Goal: Task Accomplishment & Management: Use online tool/utility

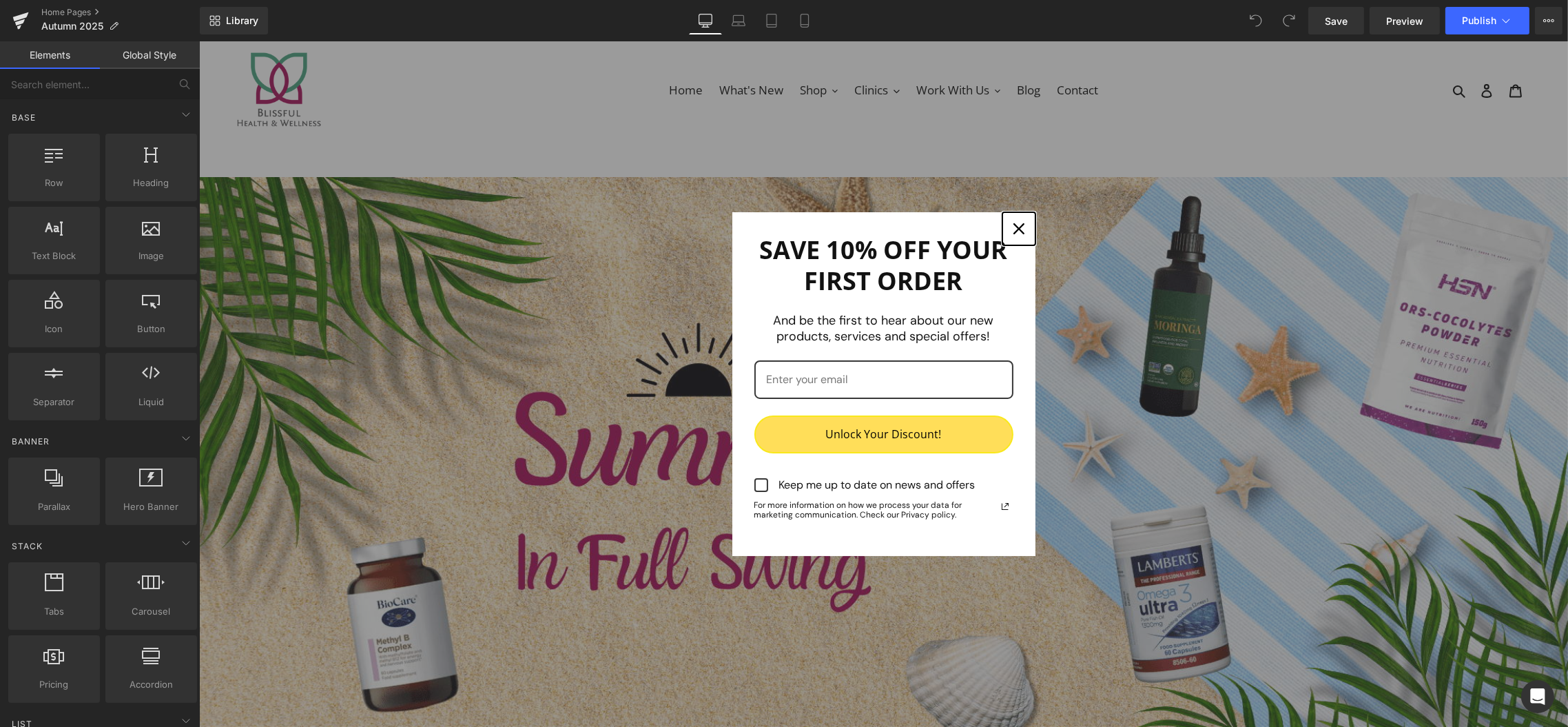
click at [1013, 227] on icon "close icon" at bounding box center [1018, 229] width 11 height 11
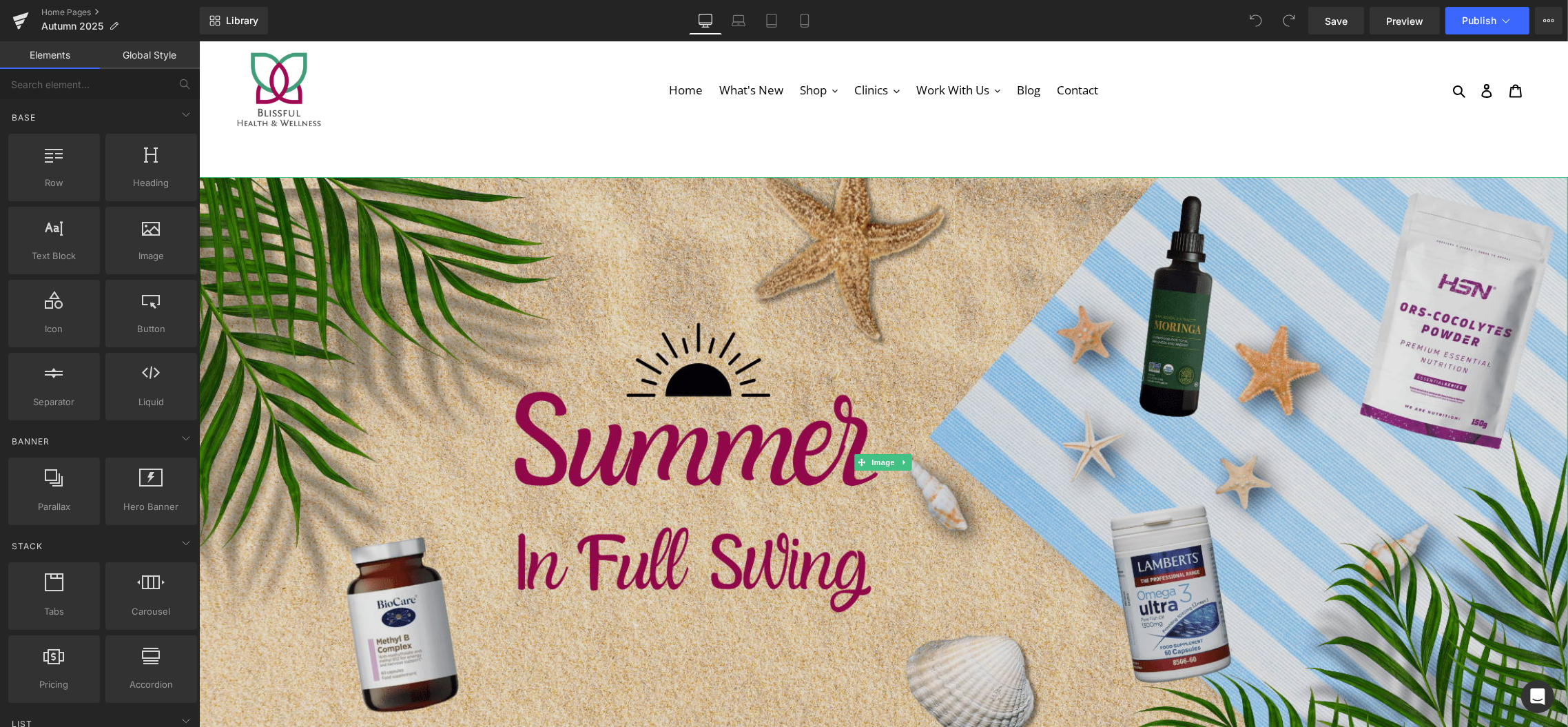
click at [658, 411] on img at bounding box center [883, 462] width 1369 height 571
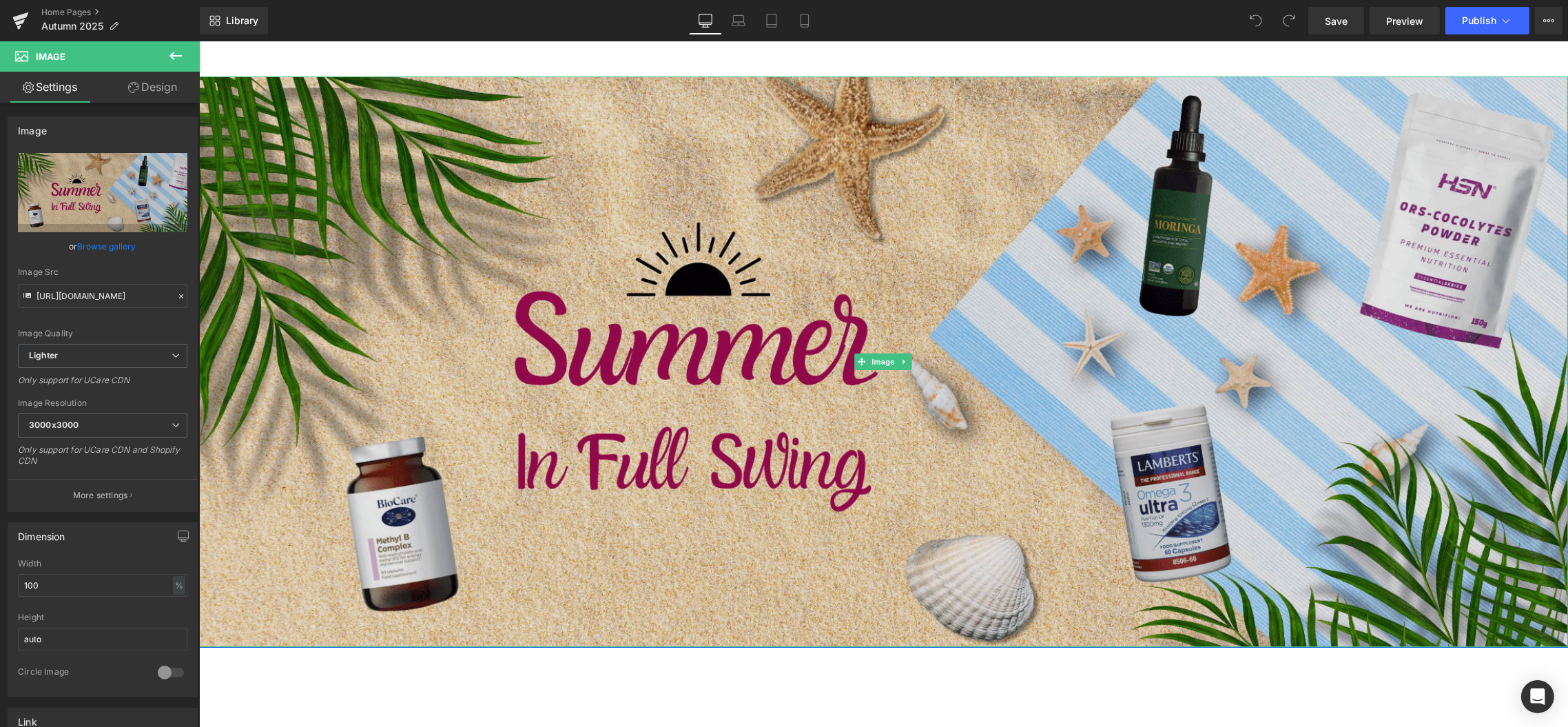
scroll to position [96, 0]
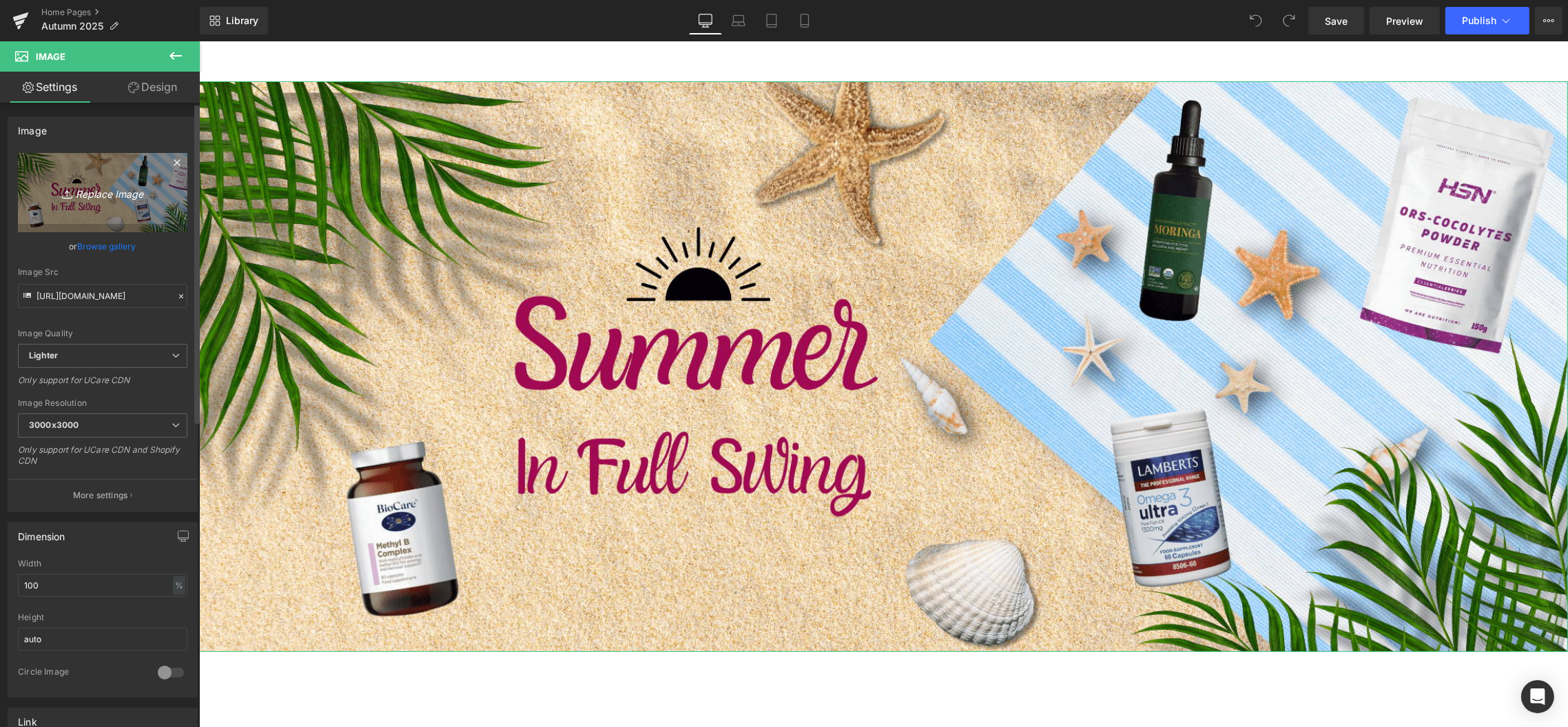
click at [89, 191] on icon "Replace Image" at bounding box center [102, 192] width 111 height 17
click at [76, 184] on icon "Replace Image" at bounding box center [102, 192] width 111 height 17
type input "C:\fakepath\Immunity Website Banner.png"
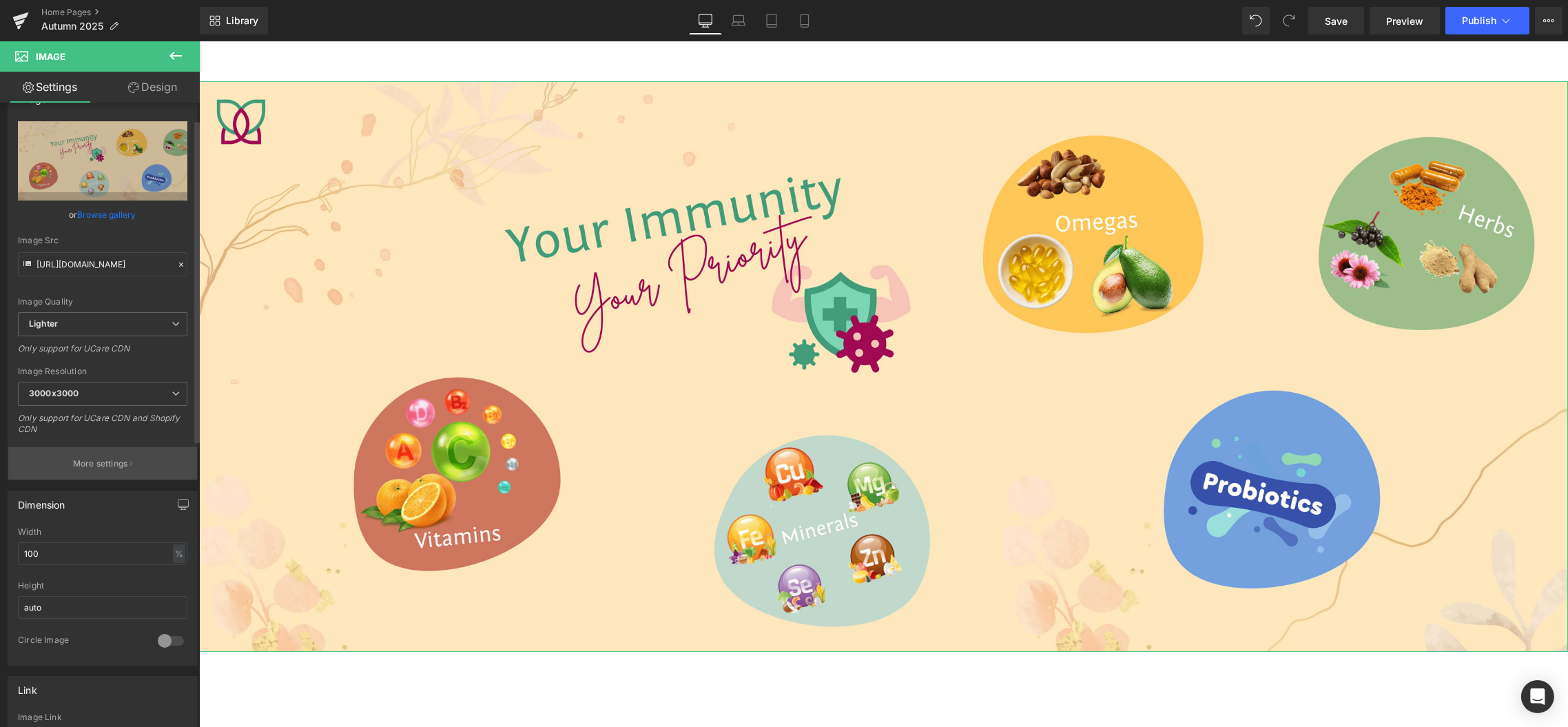
scroll to position [0, 0]
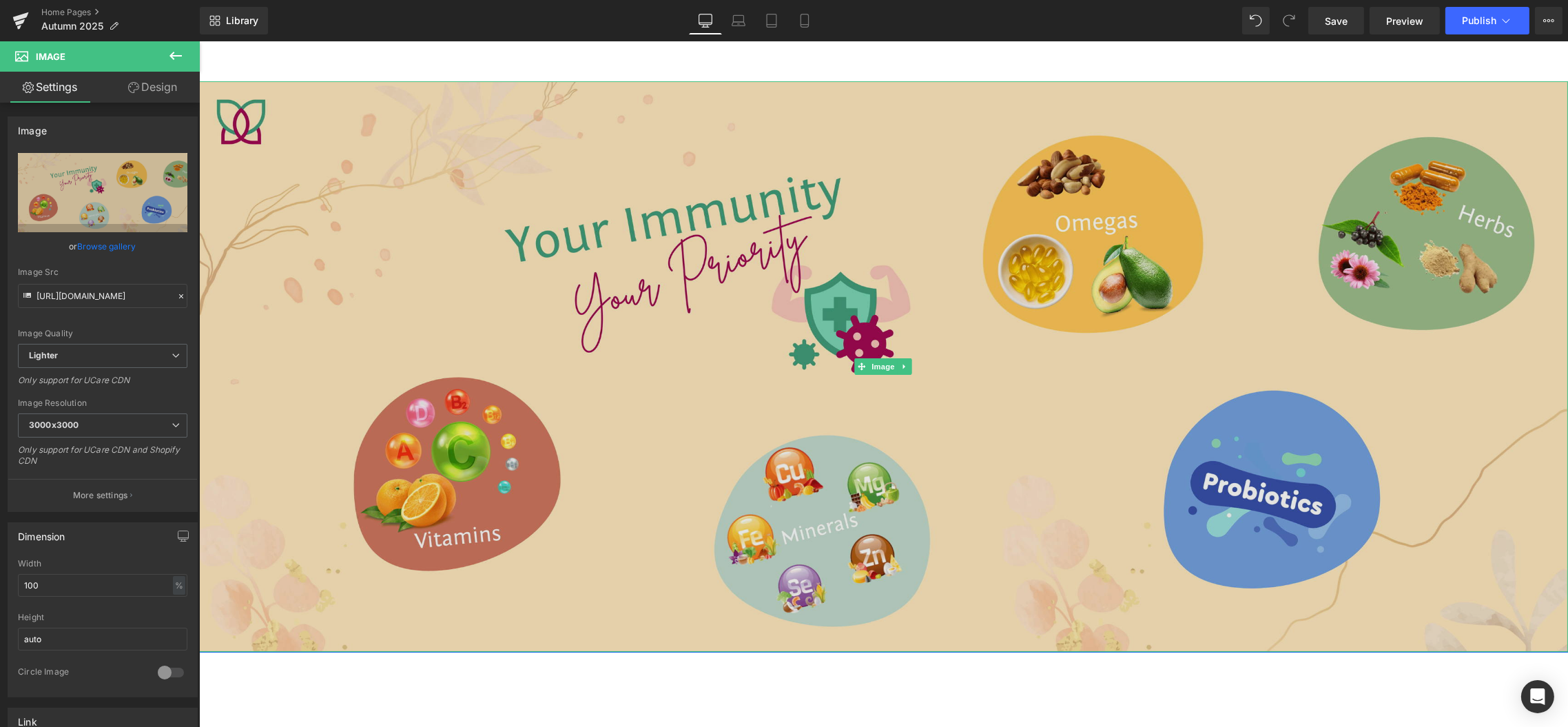
click at [682, 288] on img at bounding box center [883, 367] width 1369 height 571
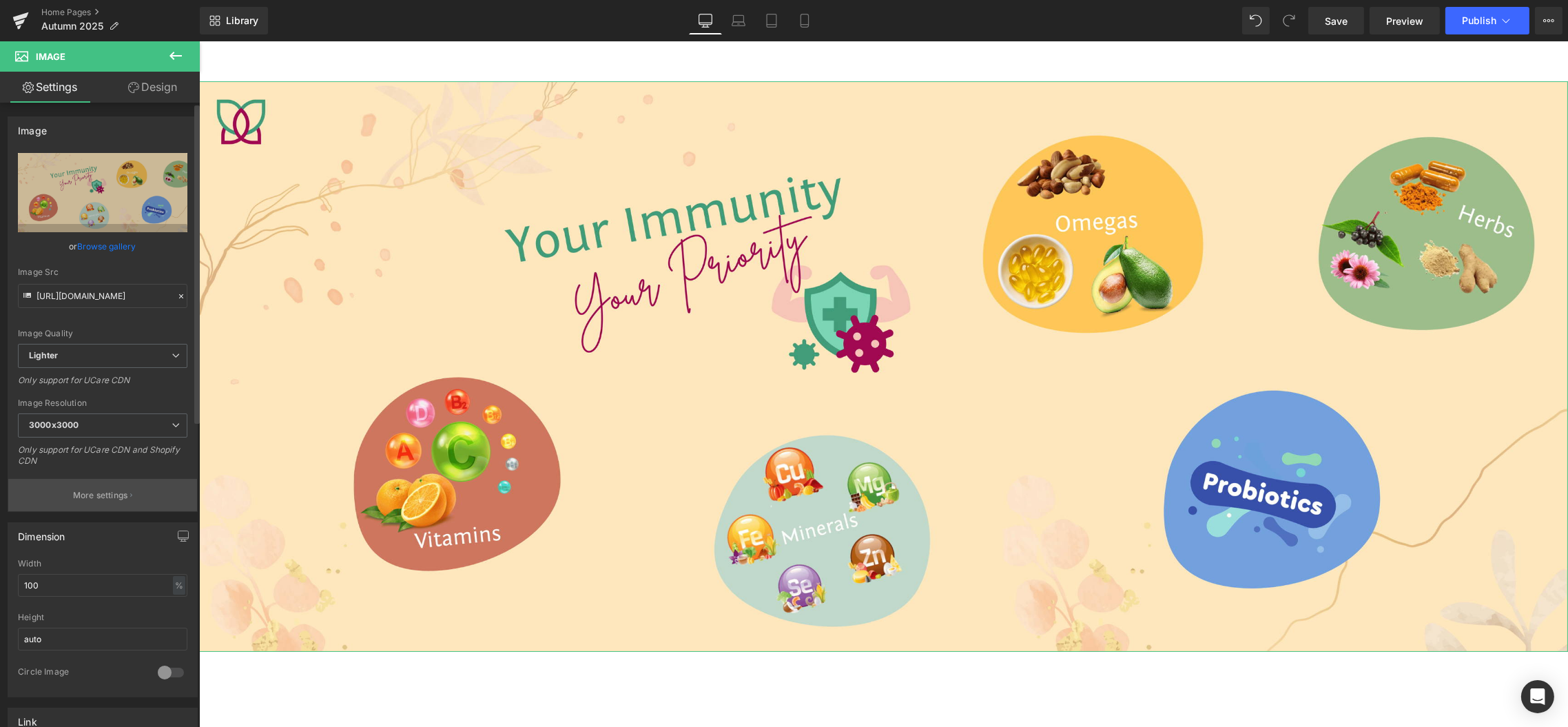
click at [108, 495] on p "More settings" at bounding box center [101, 495] width 55 height 12
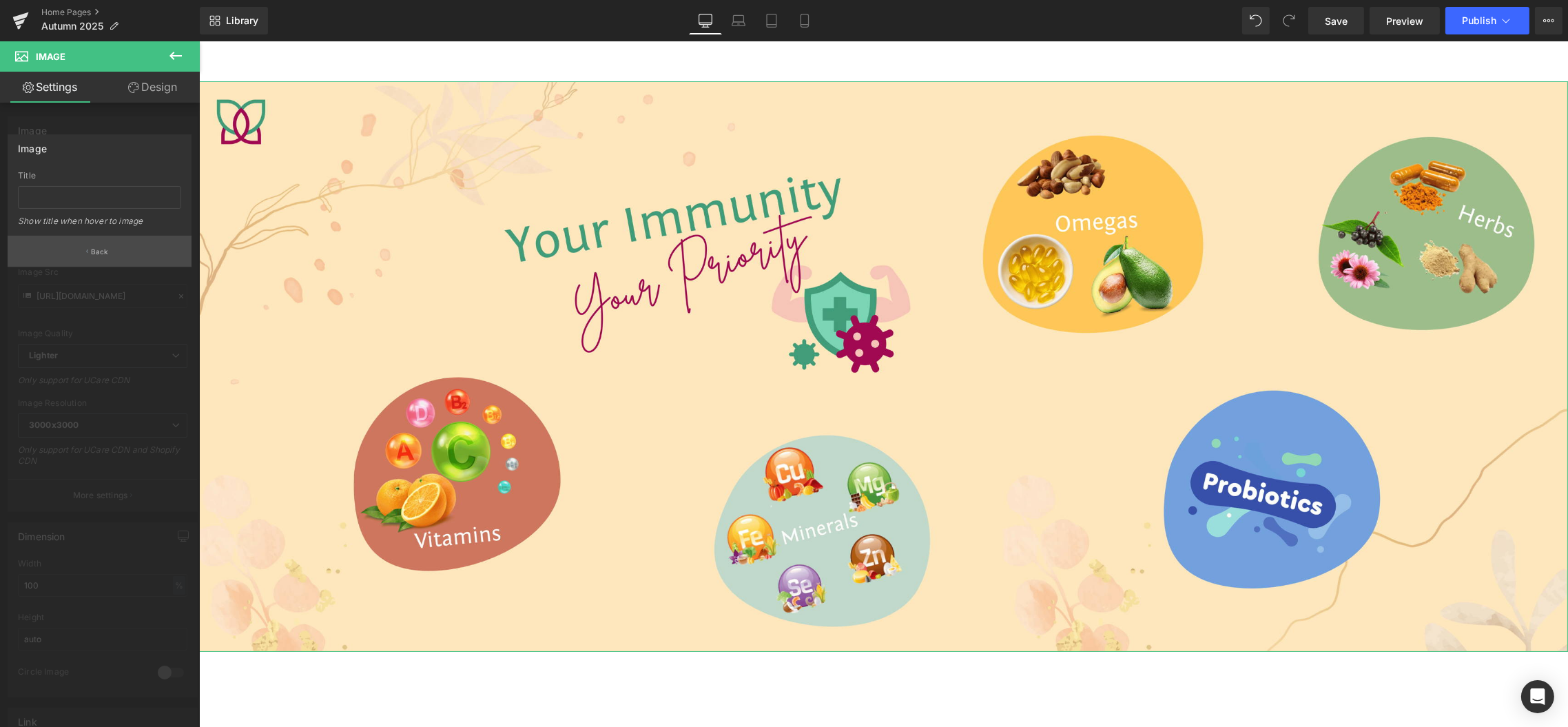
click at [102, 251] on p "Back" at bounding box center [100, 252] width 18 height 10
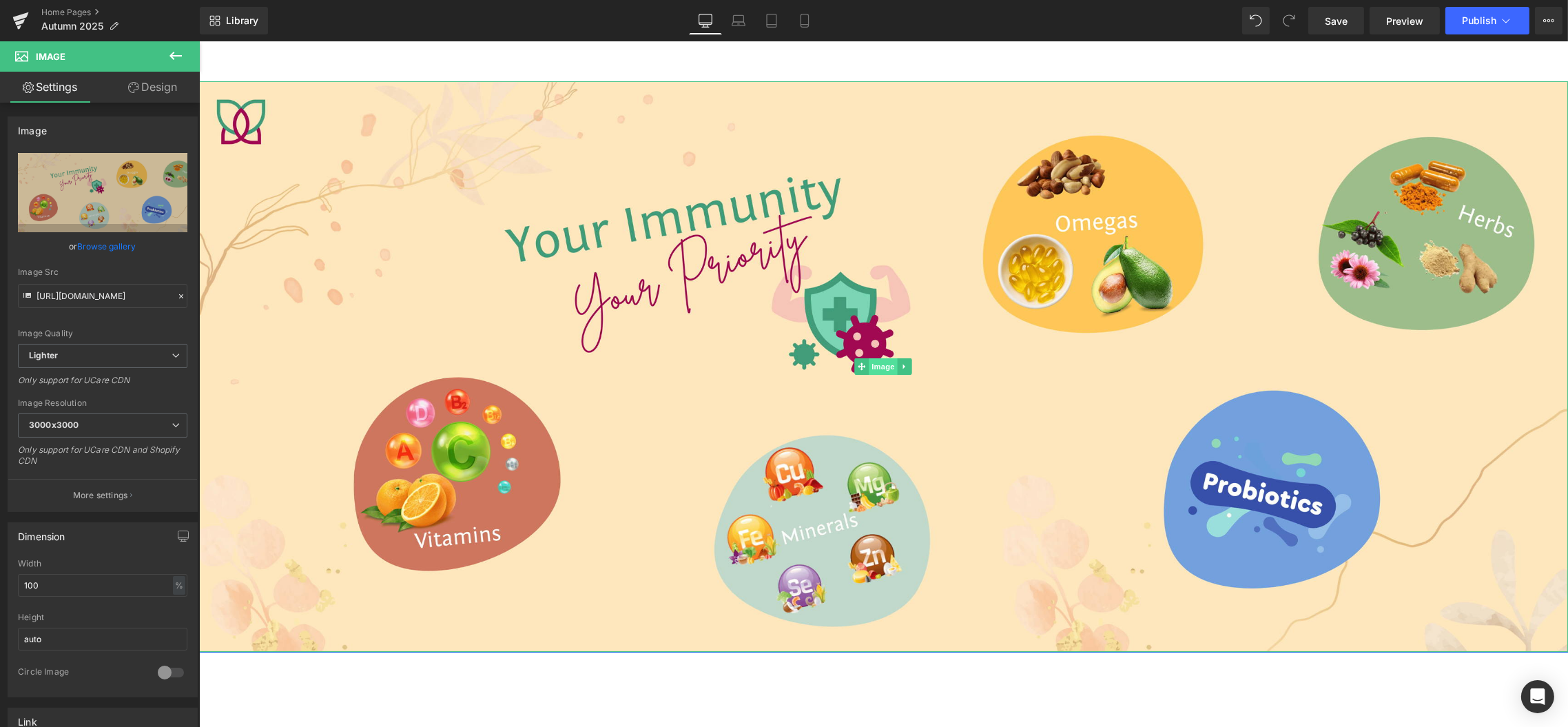
click at [879, 365] on span "Image" at bounding box center [883, 367] width 29 height 17
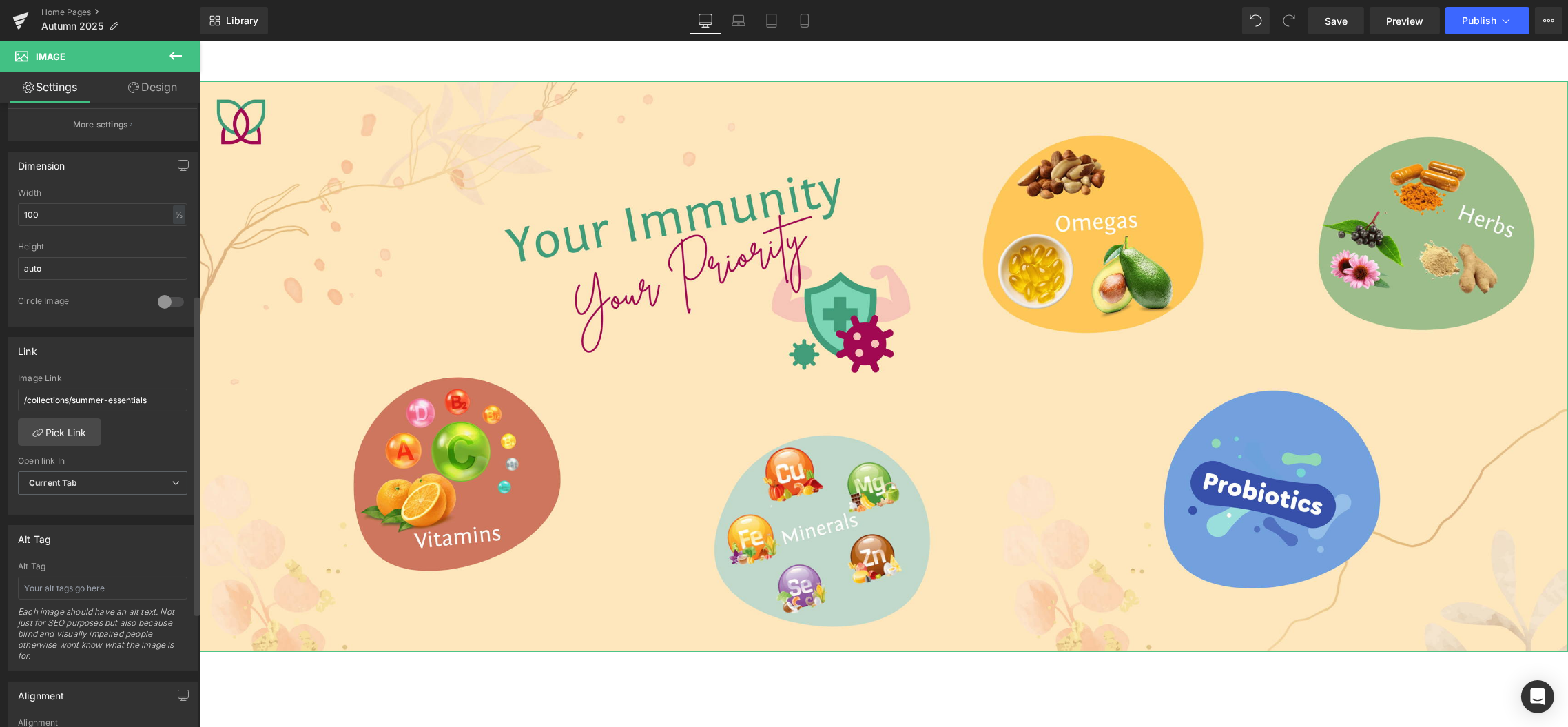
scroll to position [372, 0]
click at [71, 426] on link "Pick Link" at bounding box center [60, 431] width 83 height 27
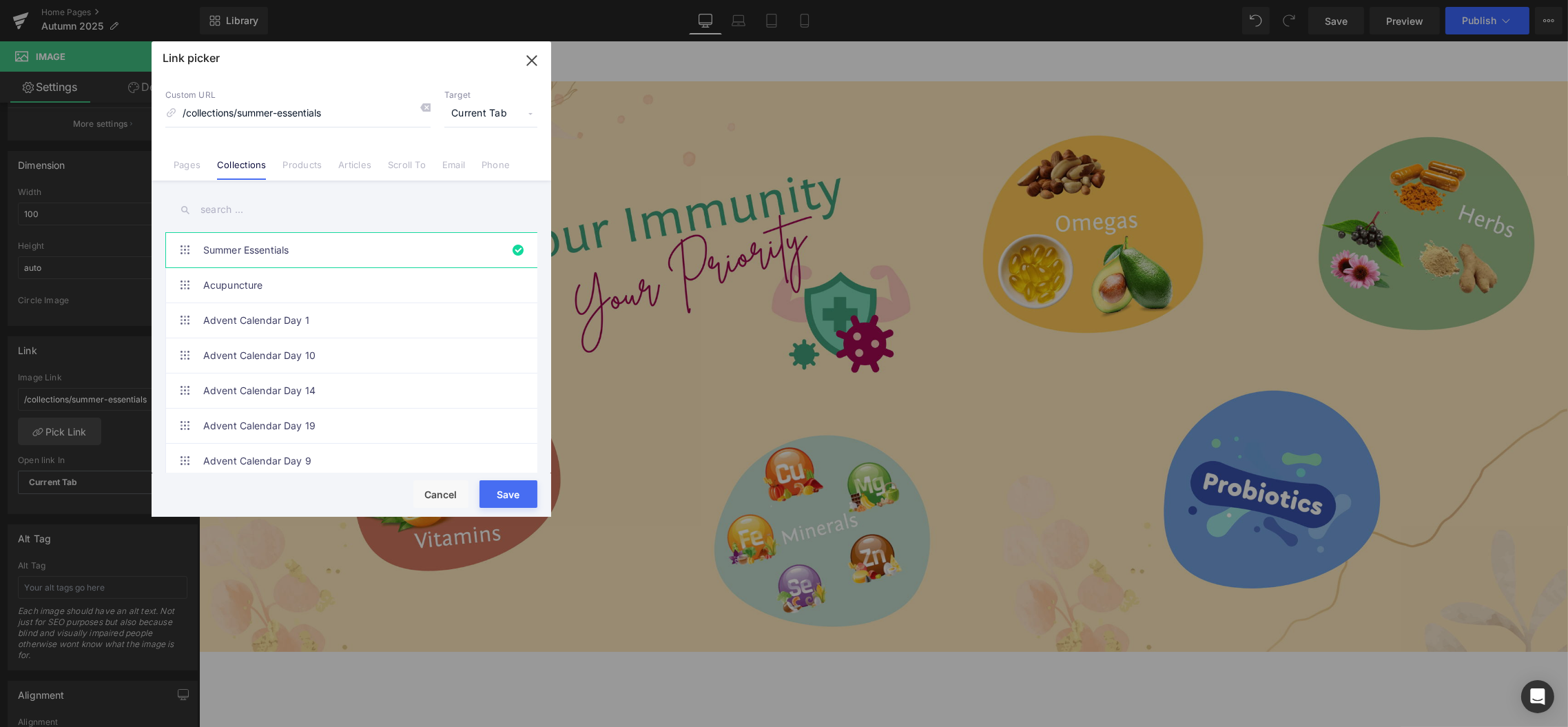
click at [216, 214] on input "text" at bounding box center [352, 210] width 372 height 31
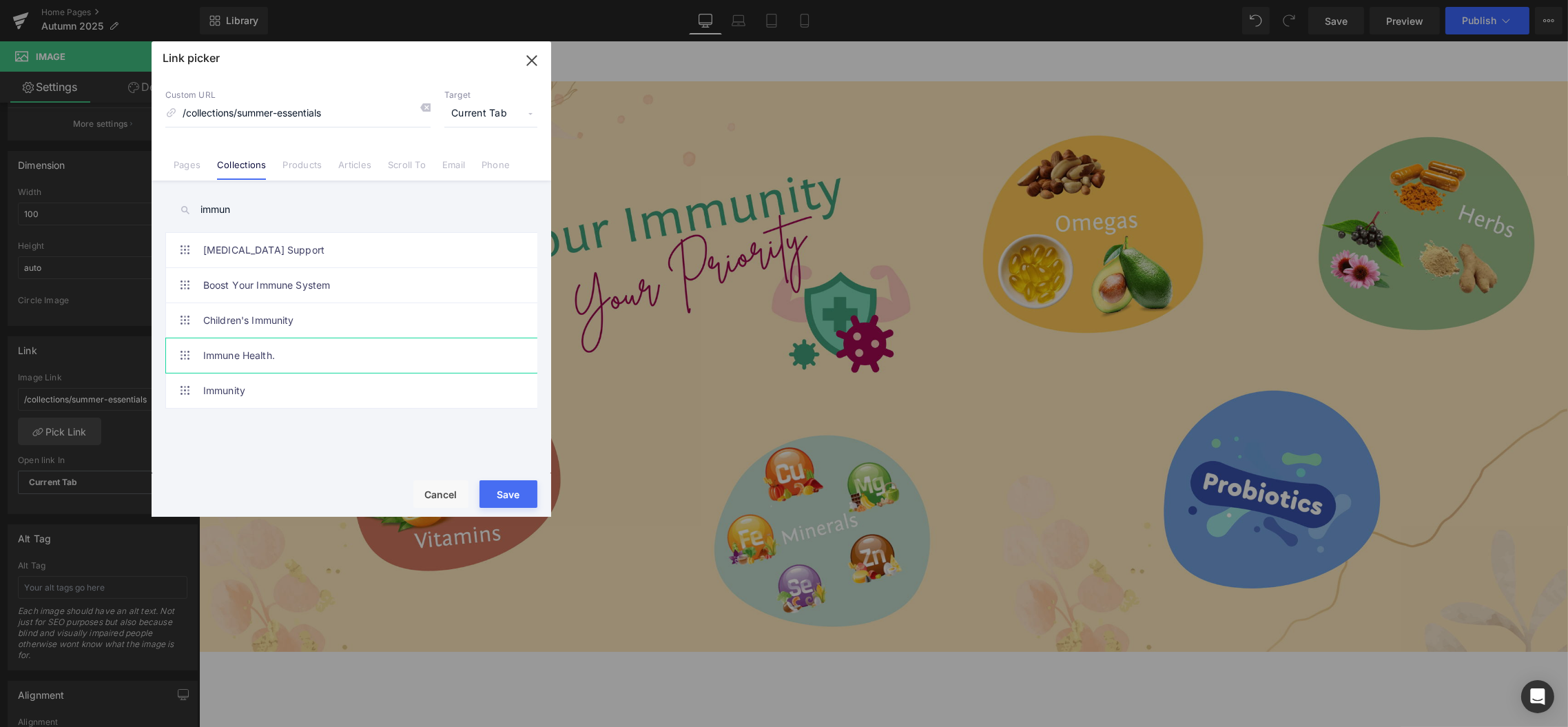
type input "immun"
click at [247, 351] on link "Immune Health." at bounding box center [354, 355] width 303 height 34
click at [509, 493] on button "Save" at bounding box center [509, 494] width 58 height 27
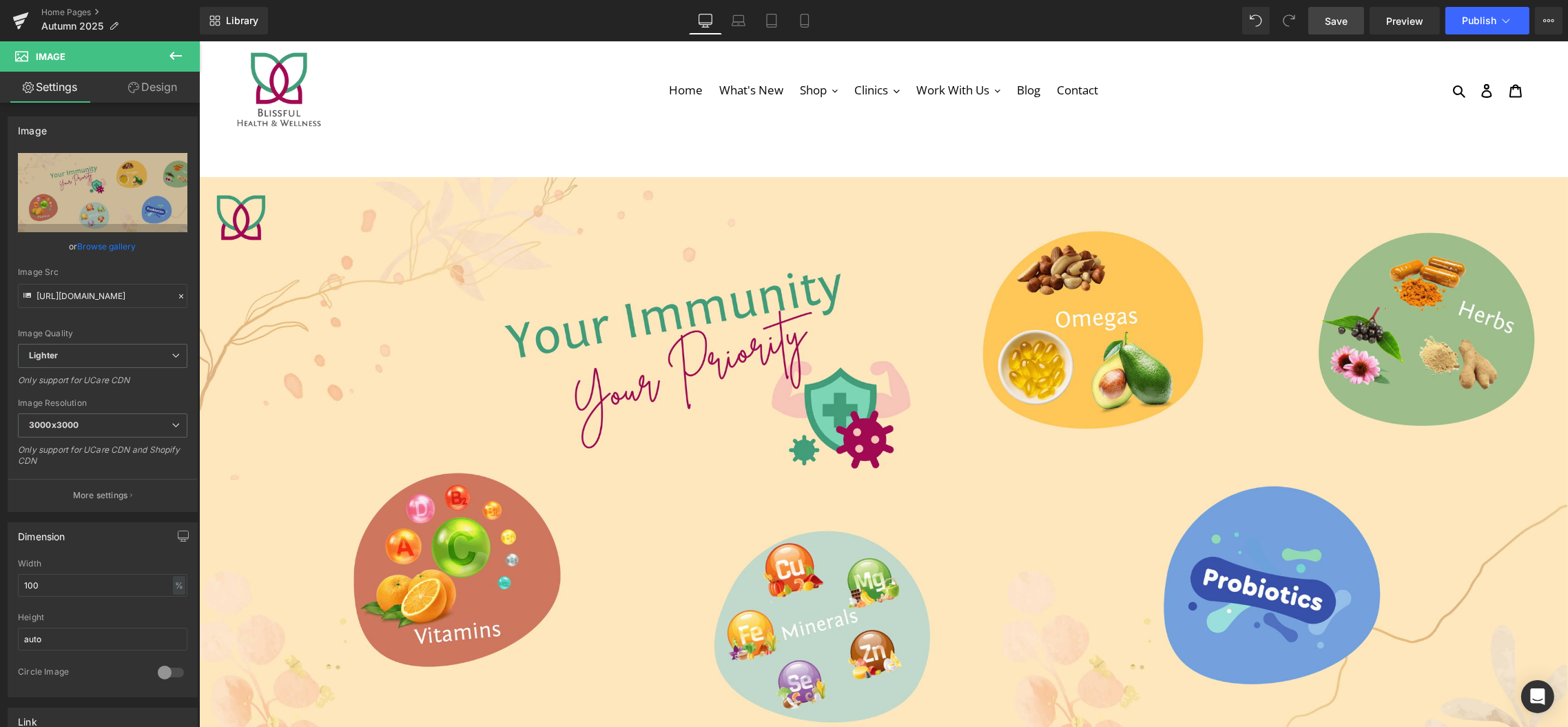
click at [1348, 18] on span "Save" at bounding box center [1336, 21] width 22 height 14
click at [1477, 21] on span "Publish" at bounding box center [1479, 20] width 34 height 11
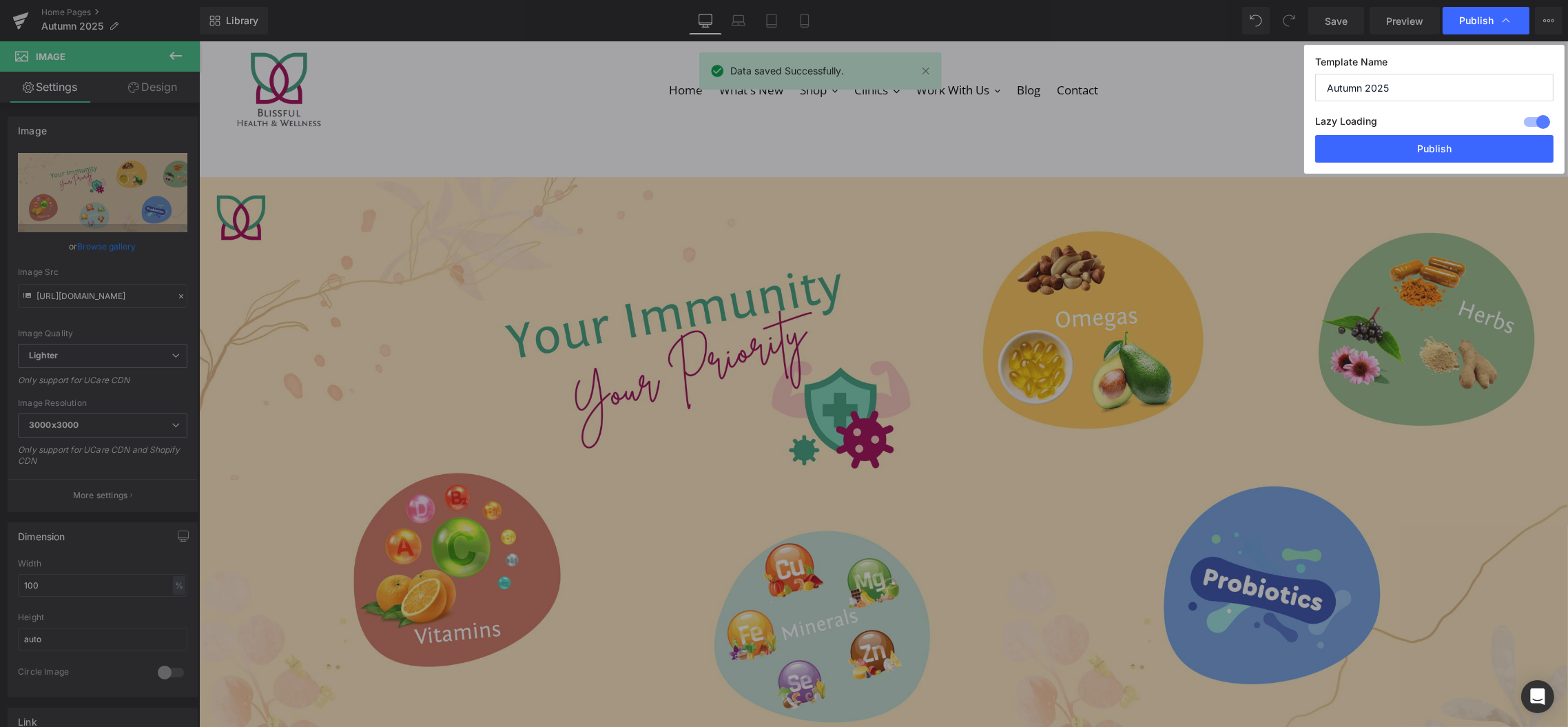
click at [1477, 21] on span "Publish" at bounding box center [1476, 20] width 34 height 12
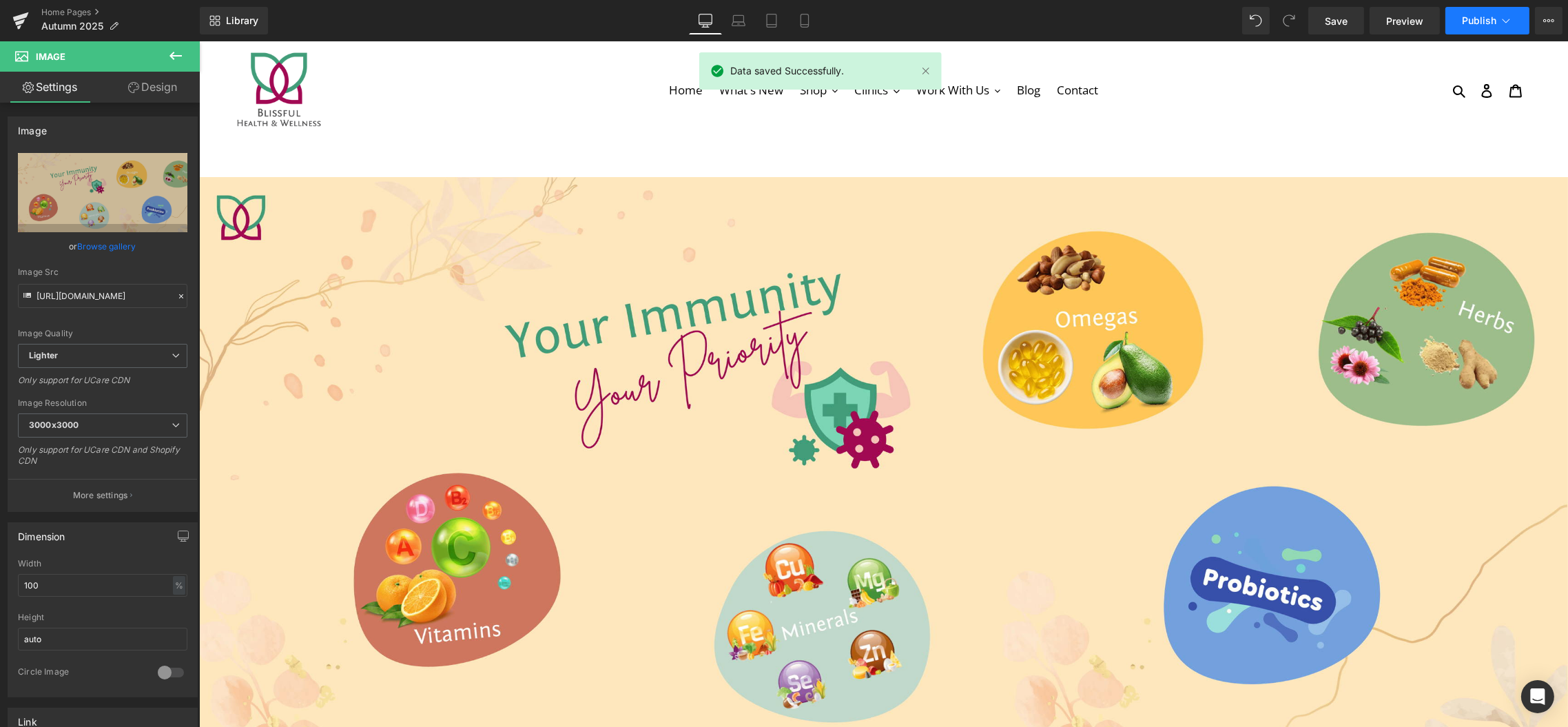
click at [1478, 21] on span "Publish" at bounding box center [1479, 20] width 34 height 11
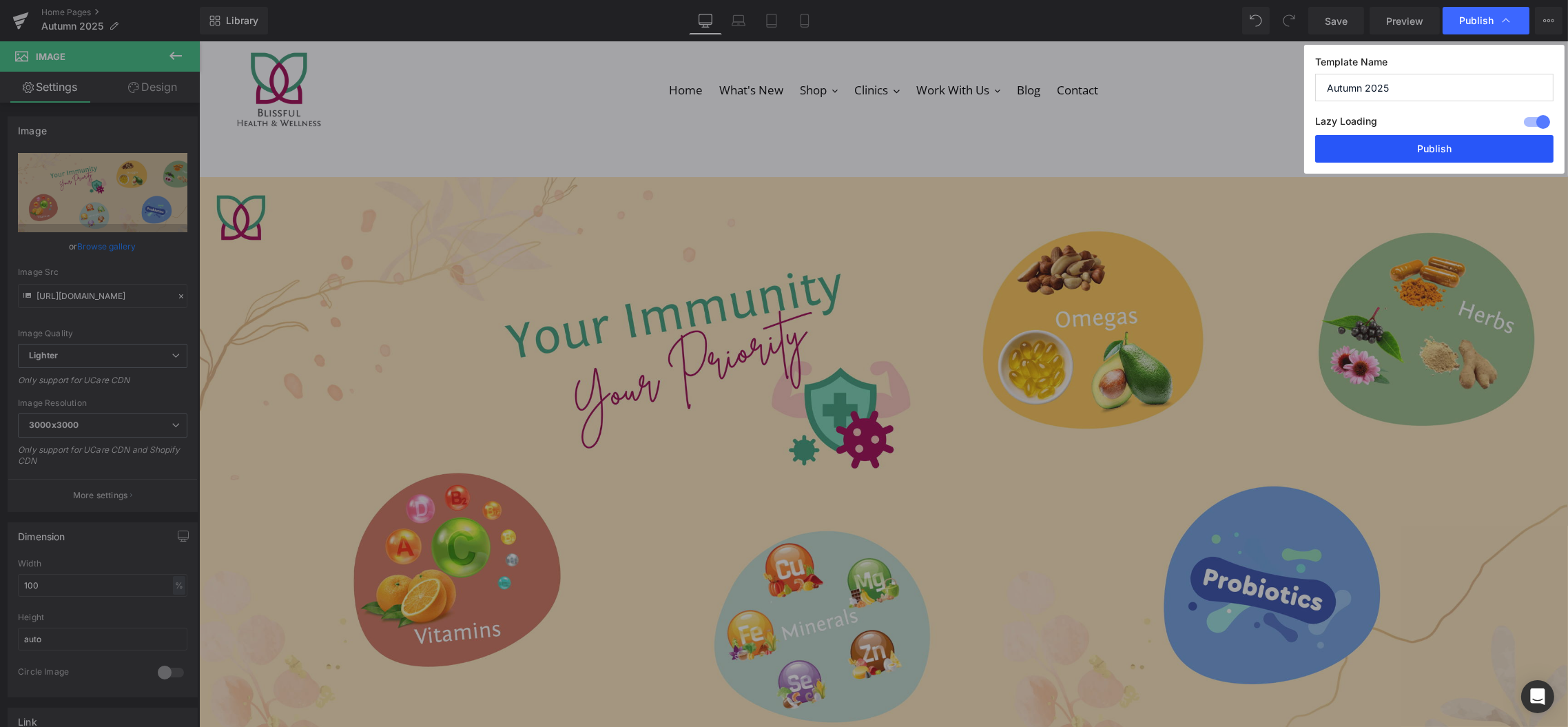
click at [1457, 151] on button "Publish" at bounding box center [1434, 148] width 239 height 27
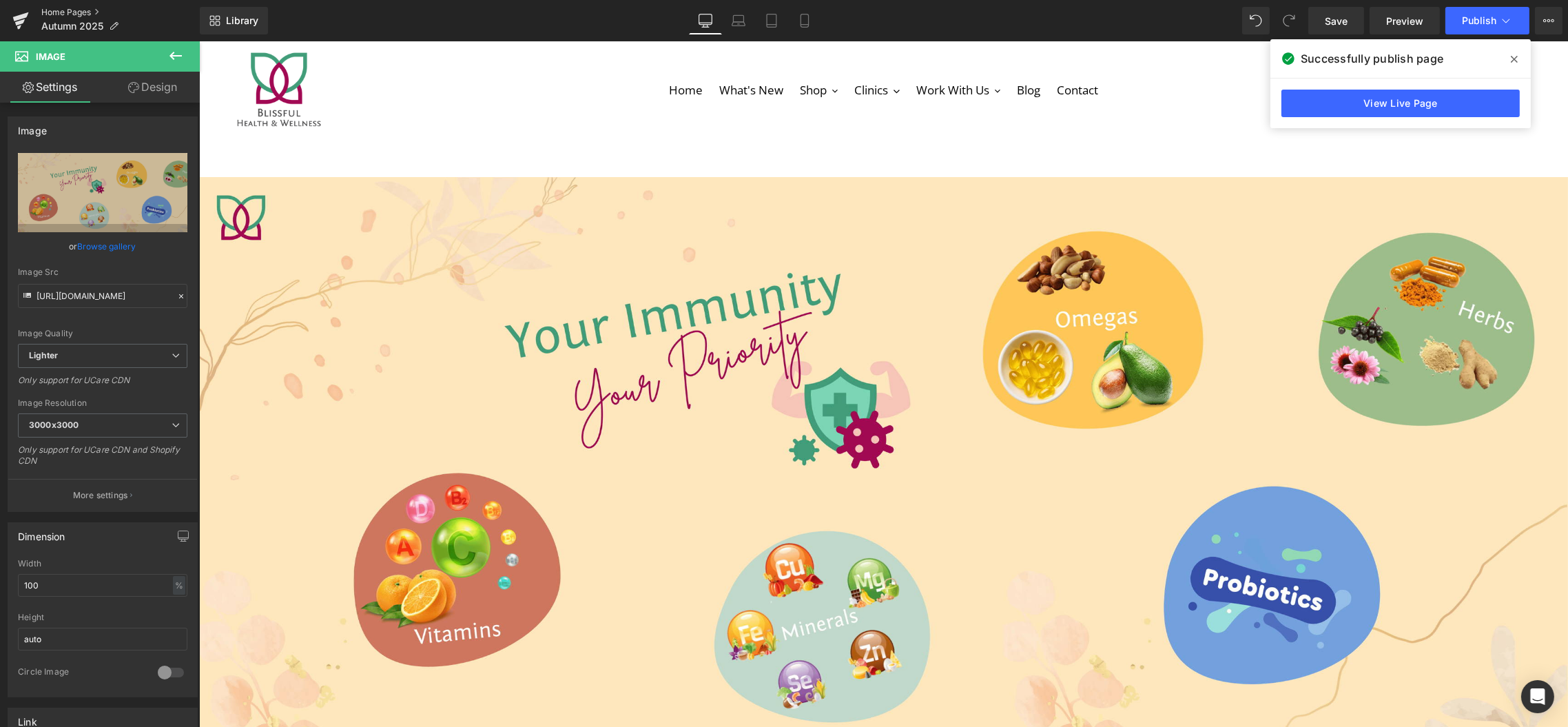
click at [60, 11] on link "Home Pages" at bounding box center [121, 12] width 159 height 11
